Goal: Navigation & Orientation: Find specific page/section

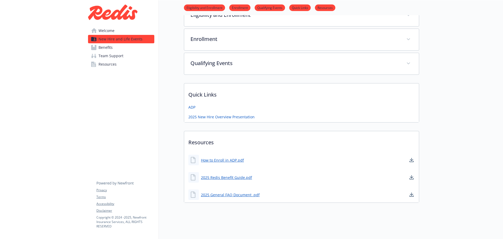
scroll to position [147, 0]
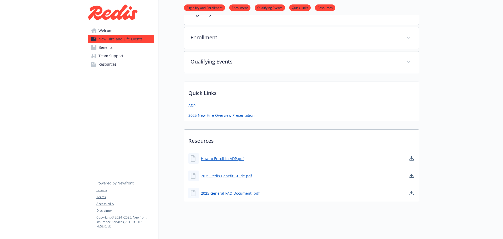
click at [117, 45] on link "Benefits" at bounding box center [121, 47] width 66 height 8
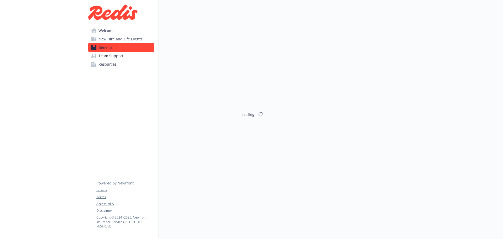
scroll to position [147, 0]
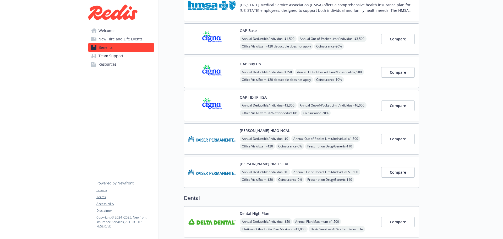
click at [115, 31] on link "Welcome" at bounding box center [121, 30] width 66 height 8
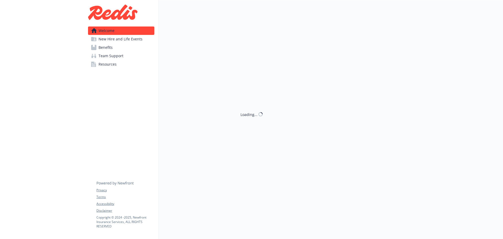
scroll to position [39, 0]
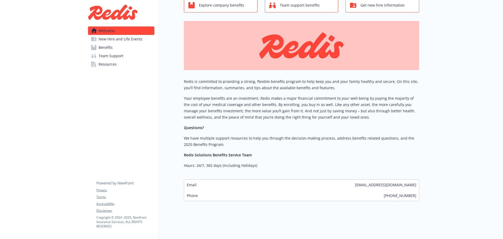
click at [110, 63] on span "Resources" at bounding box center [107, 64] width 18 height 8
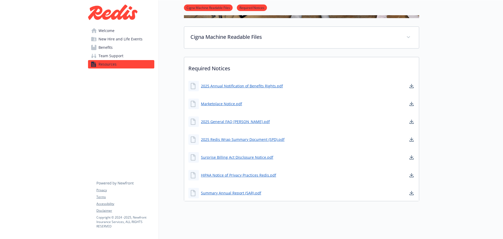
scroll to position [74, 0]
